Goal: Task Accomplishment & Management: Use online tool/utility

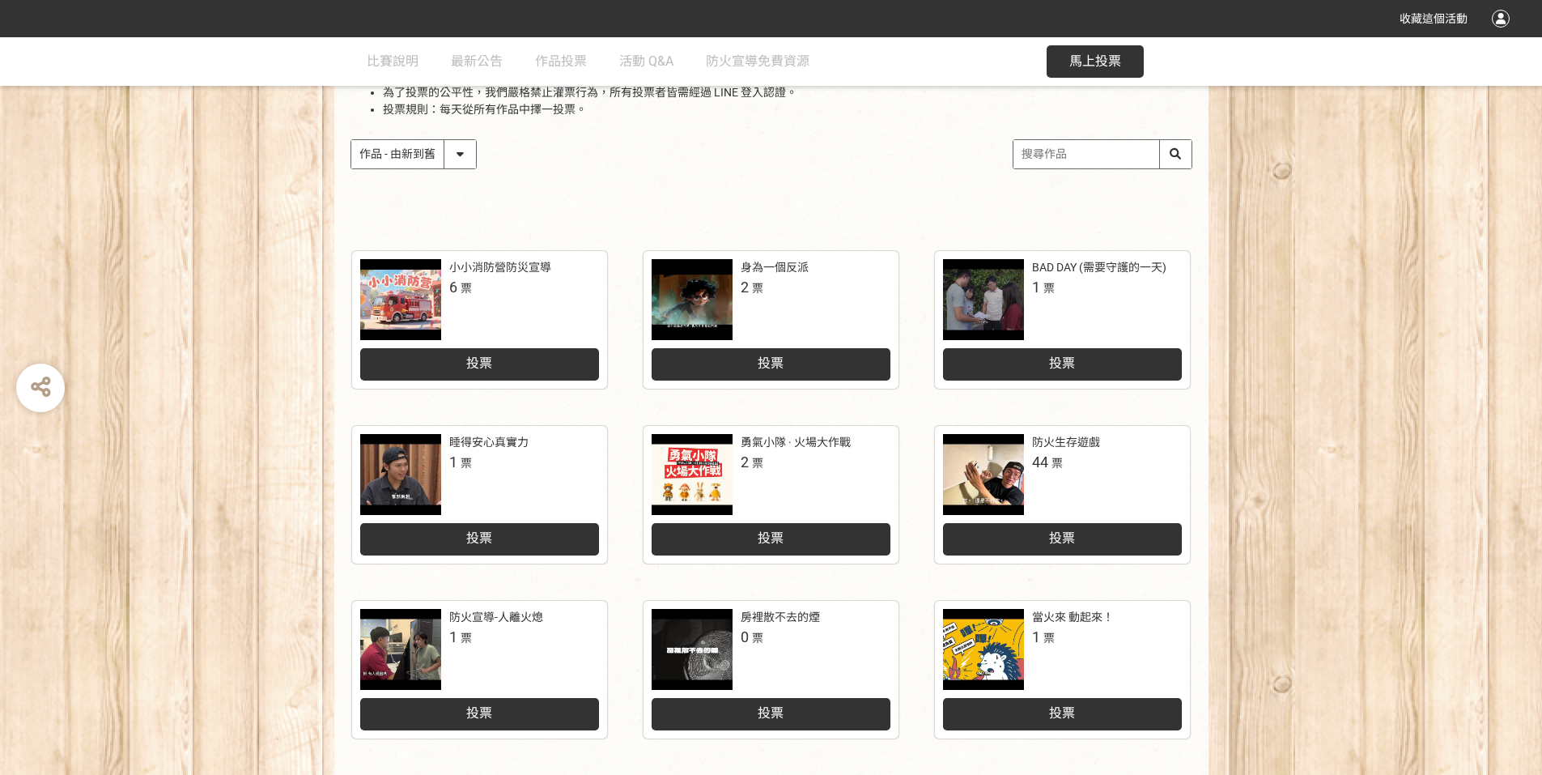
scroll to position [243, 0]
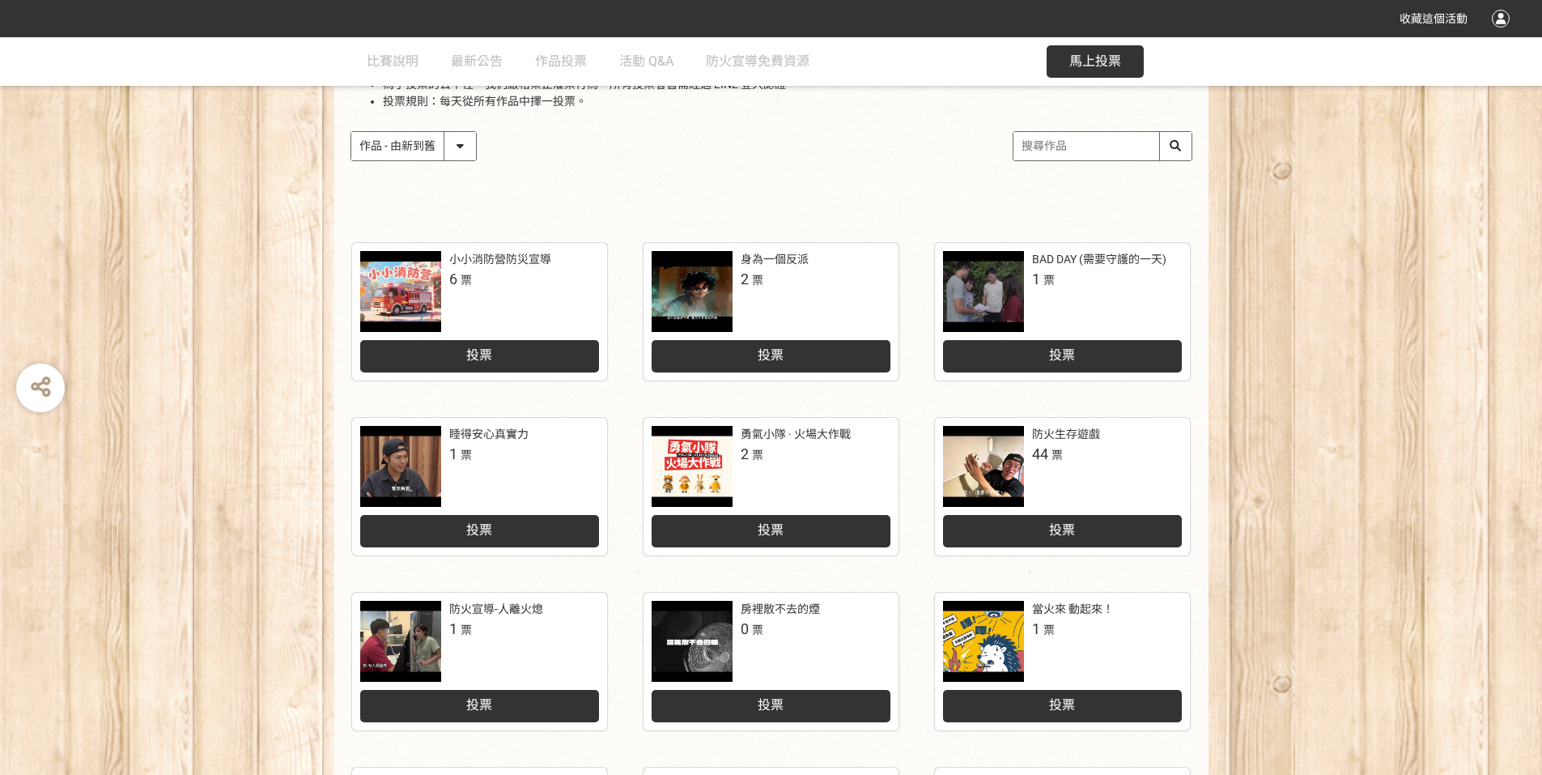
click at [393, 277] on div at bounding box center [400, 291] width 81 height 81
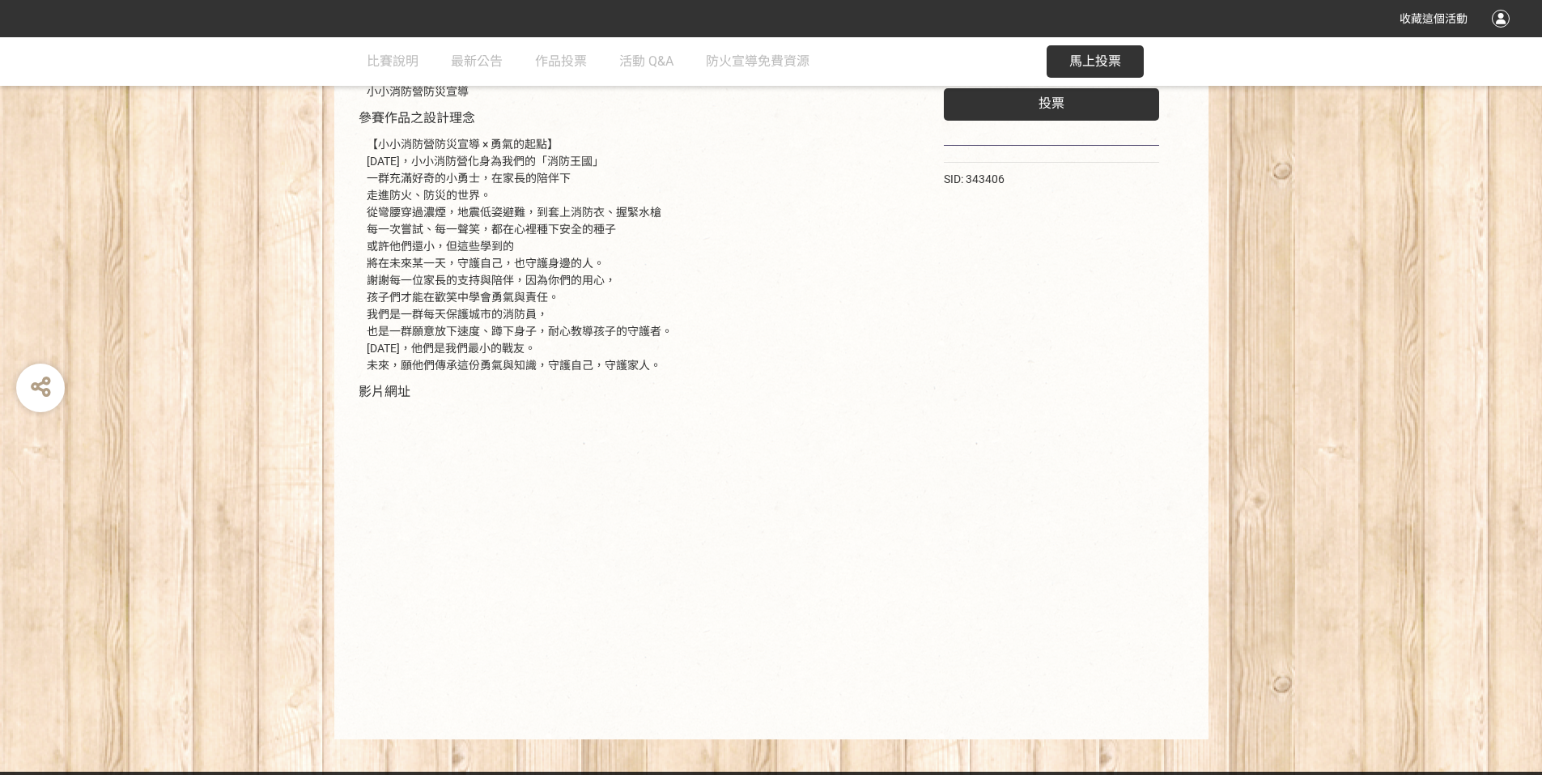
scroll to position [246, 0]
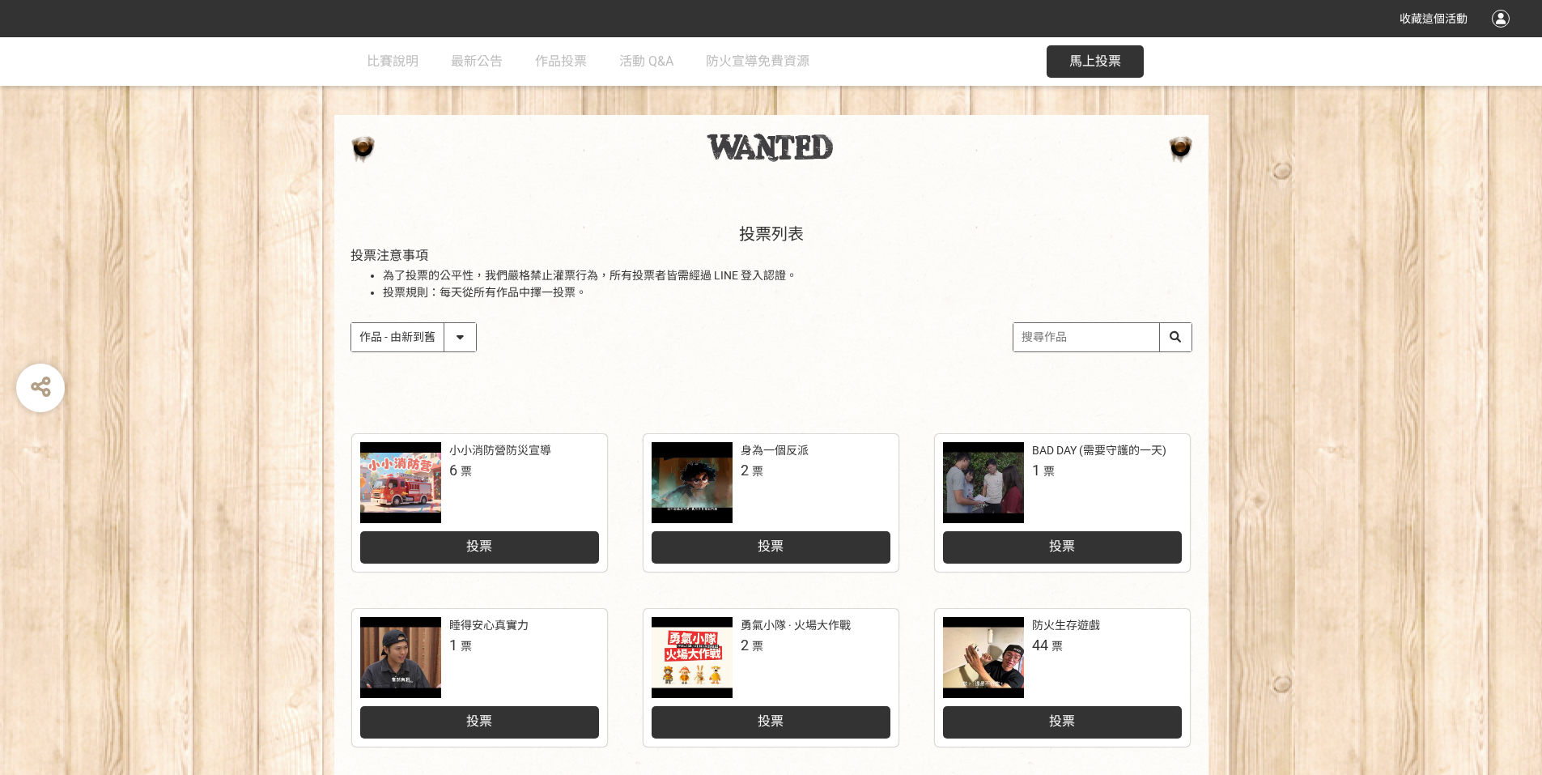
scroll to position [81, 0]
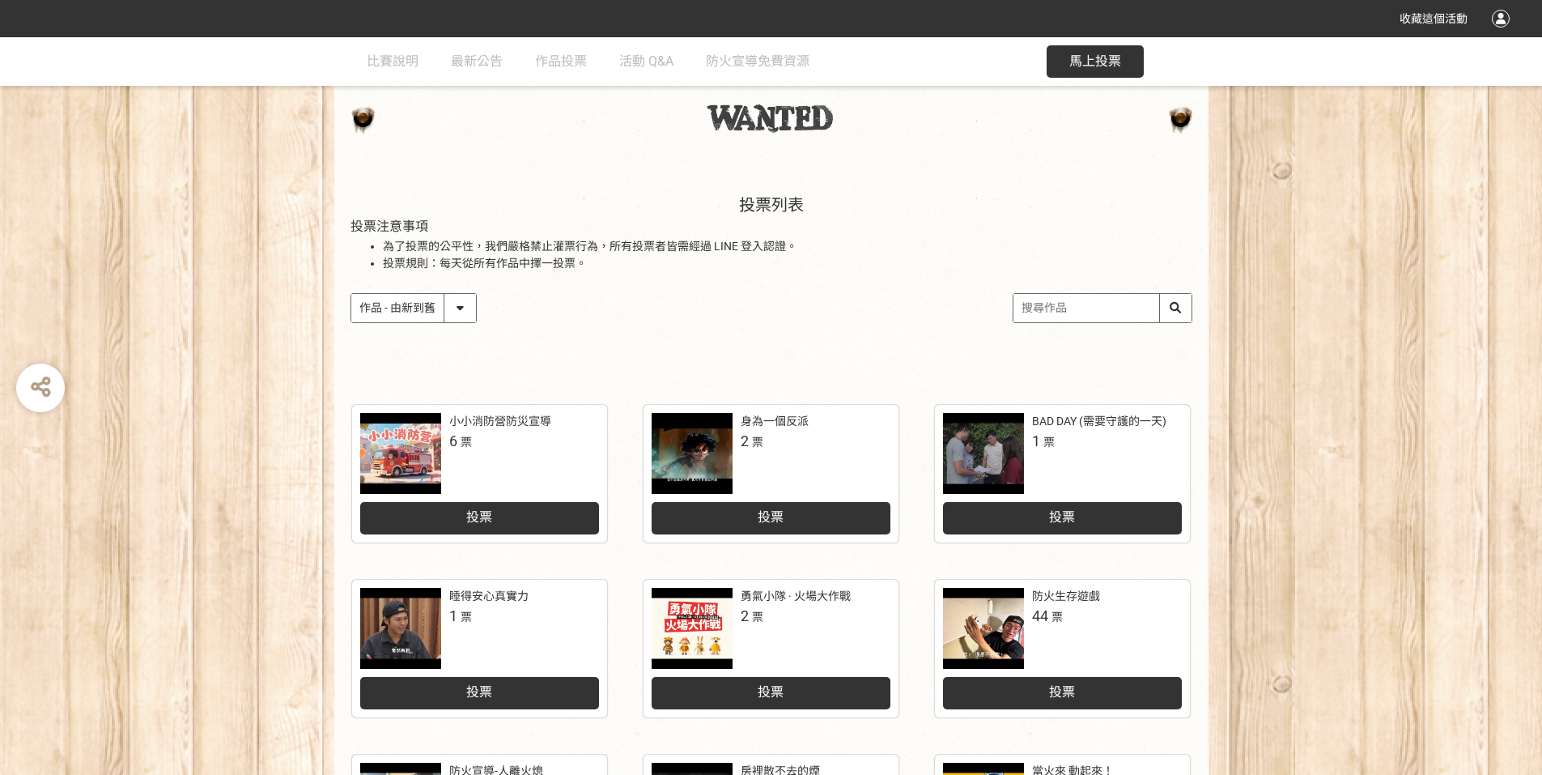
click at [1077, 695] on div "投票" at bounding box center [1062, 693] width 239 height 32
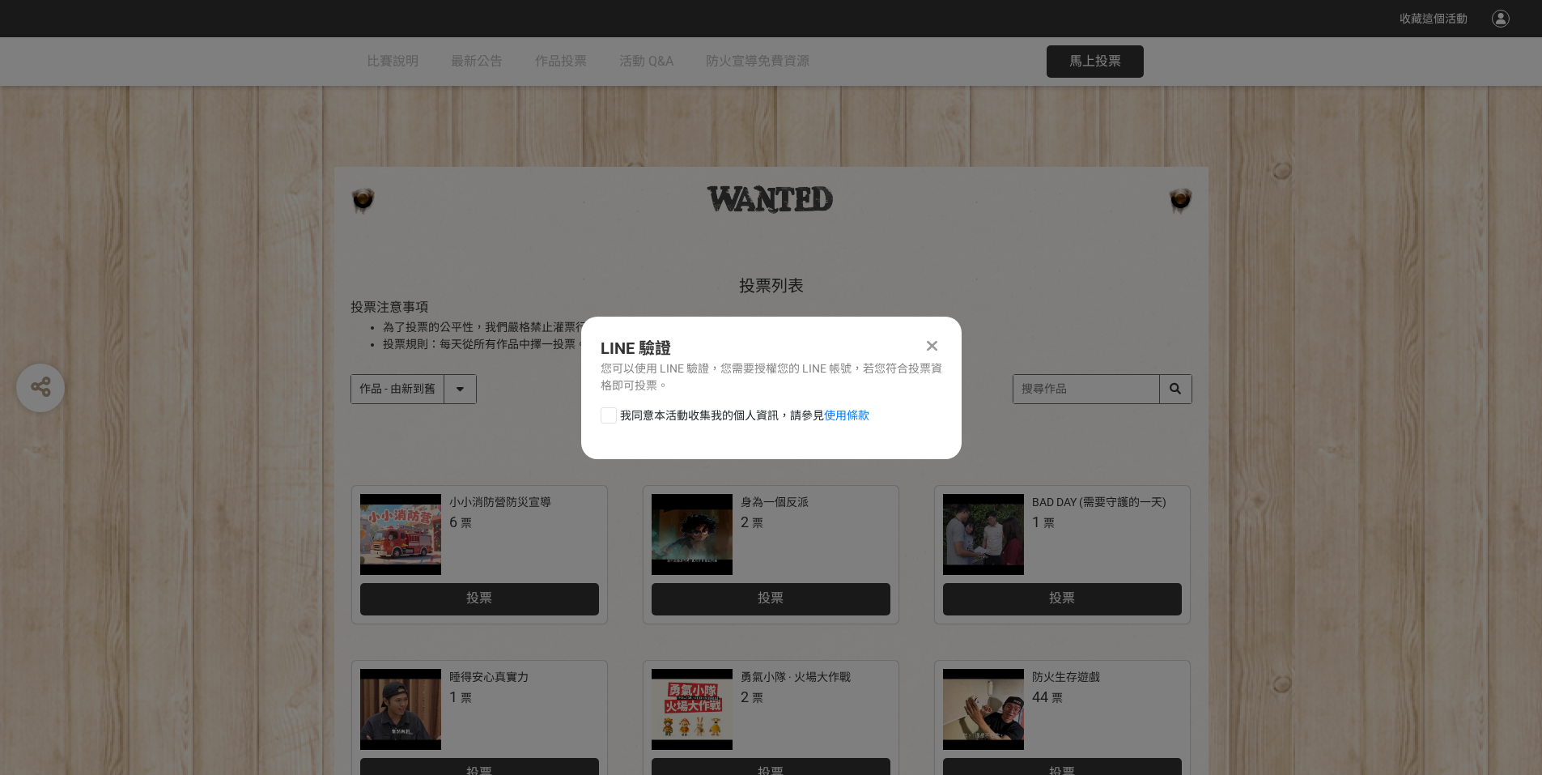
scroll to position [0, 0]
click at [941, 345] on div at bounding box center [932, 345] width 19 height 19
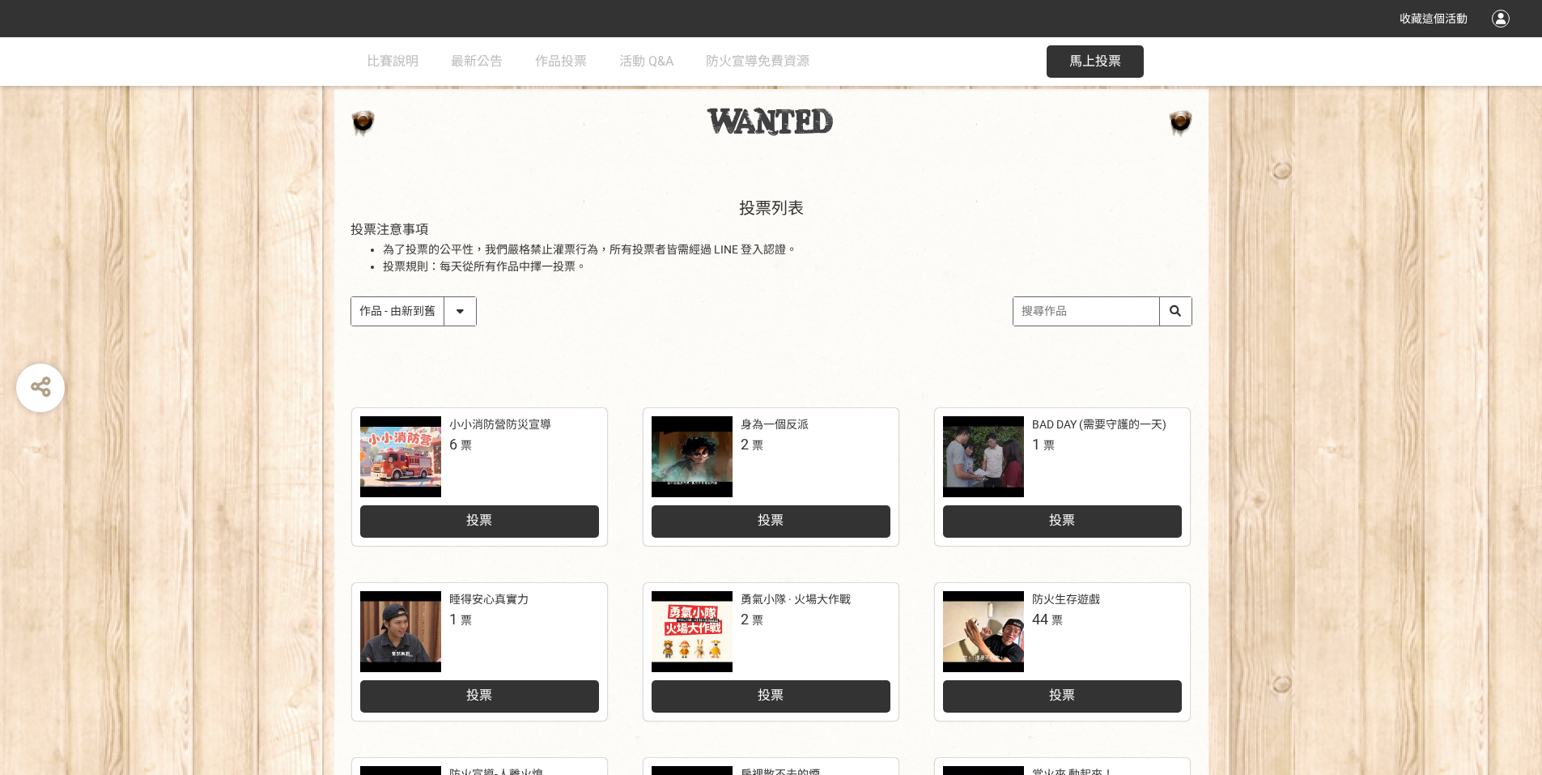
scroll to position [81, 0]
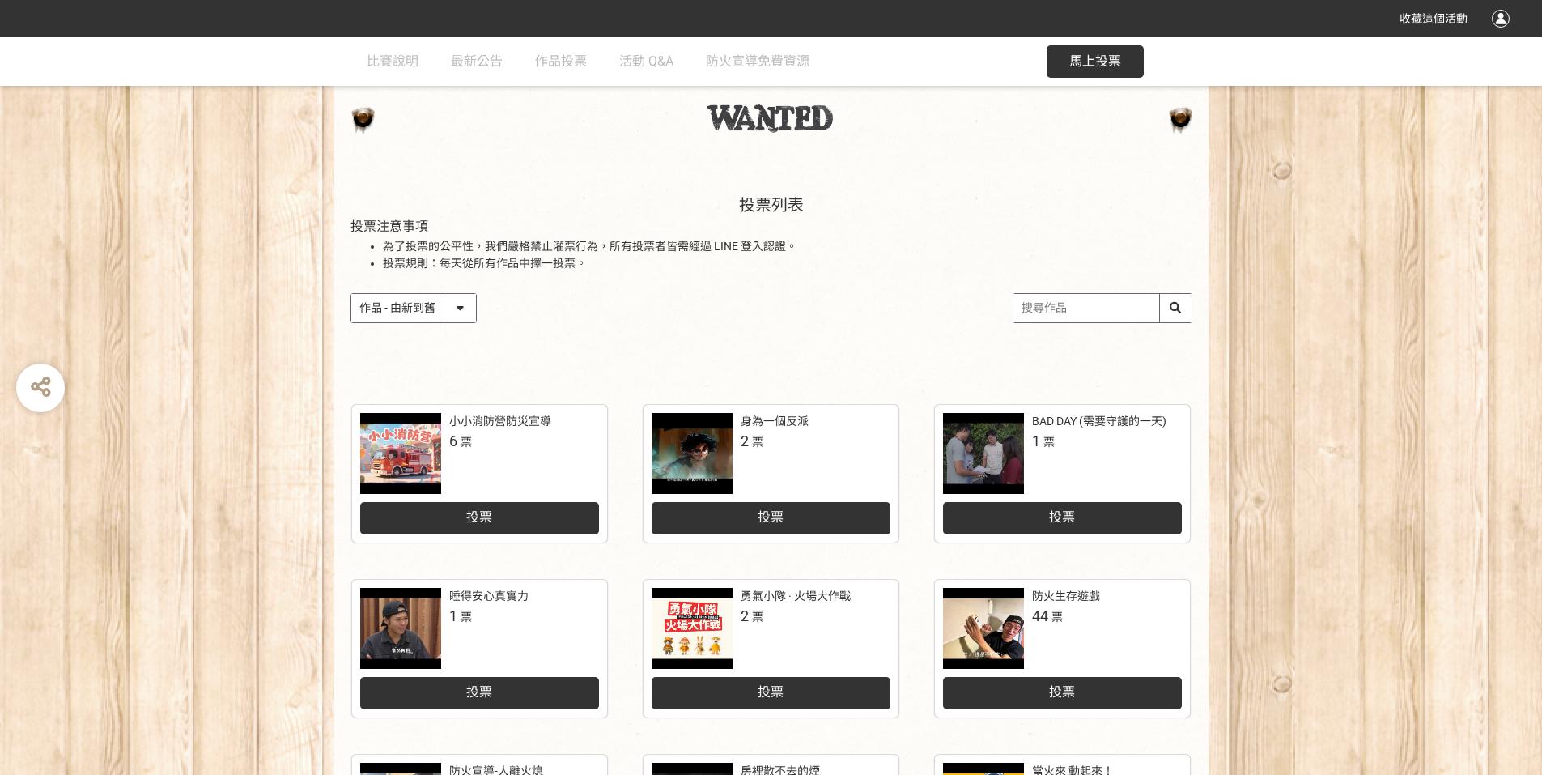
click at [915, 289] on div "投票列表 投票注意事項 為了投票的公平性，我們嚴格禁止灌票行為，所有投票者皆需經過 LINE 登入認證。 投票規則：每天從所有作品中擇一投票。 作品 - 由新…" at bounding box center [771, 275] width 874 height 225
click at [1197, 125] on div at bounding box center [771, 124] width 874 height 77
click at [1181, 119] on div at bounding box center [771, 118] width 842 height 32
